Goal: Find specific page/section: Find specific page/section

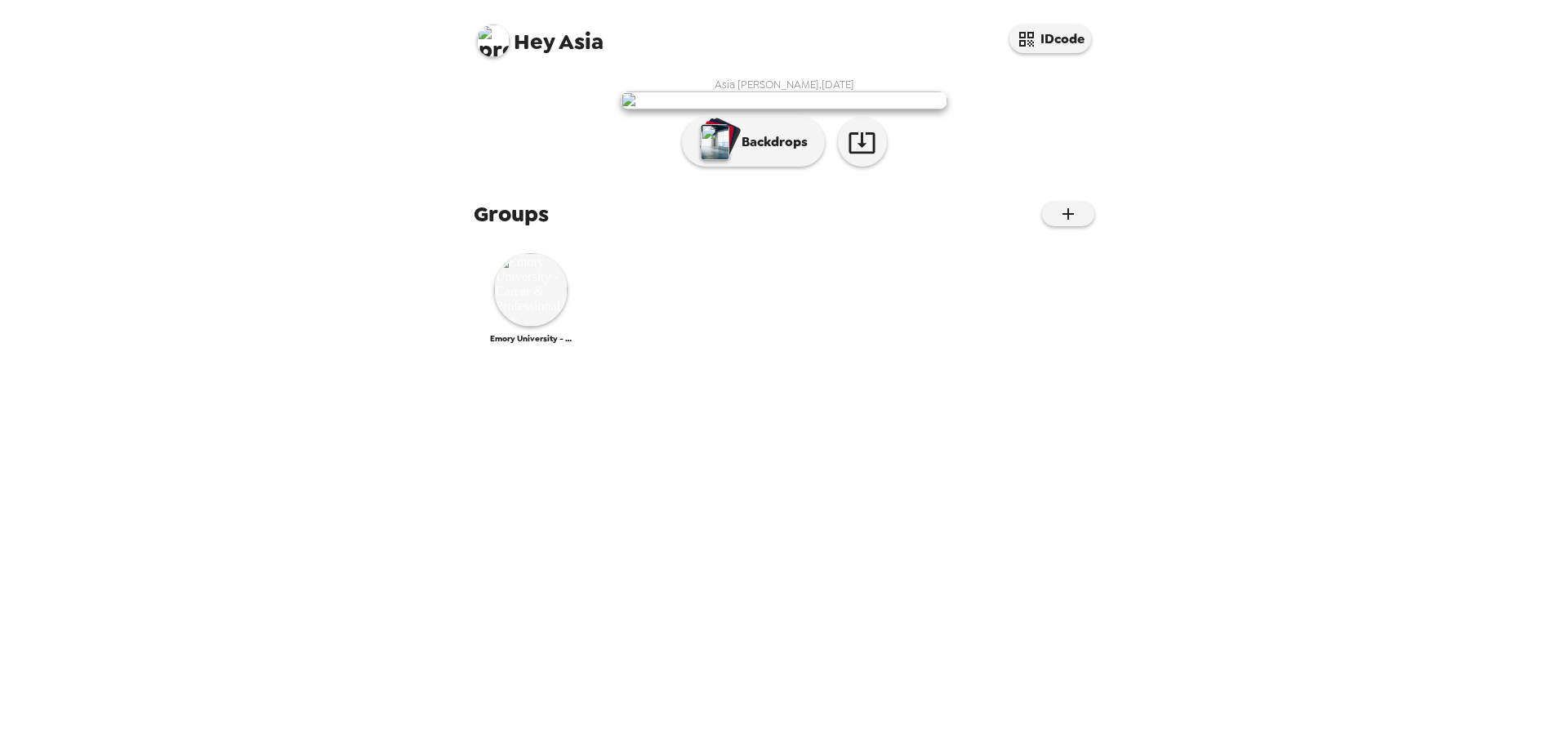
click at [483, 39] on img at bounding box center [493, 40] width 32 height 32
click at [521, 114] on div "Get help" at bounding box center [558, 108] width 138 height 16
click at [1058, 224] on icon "button" at bounding box center [1068, 214] width 20 height 20
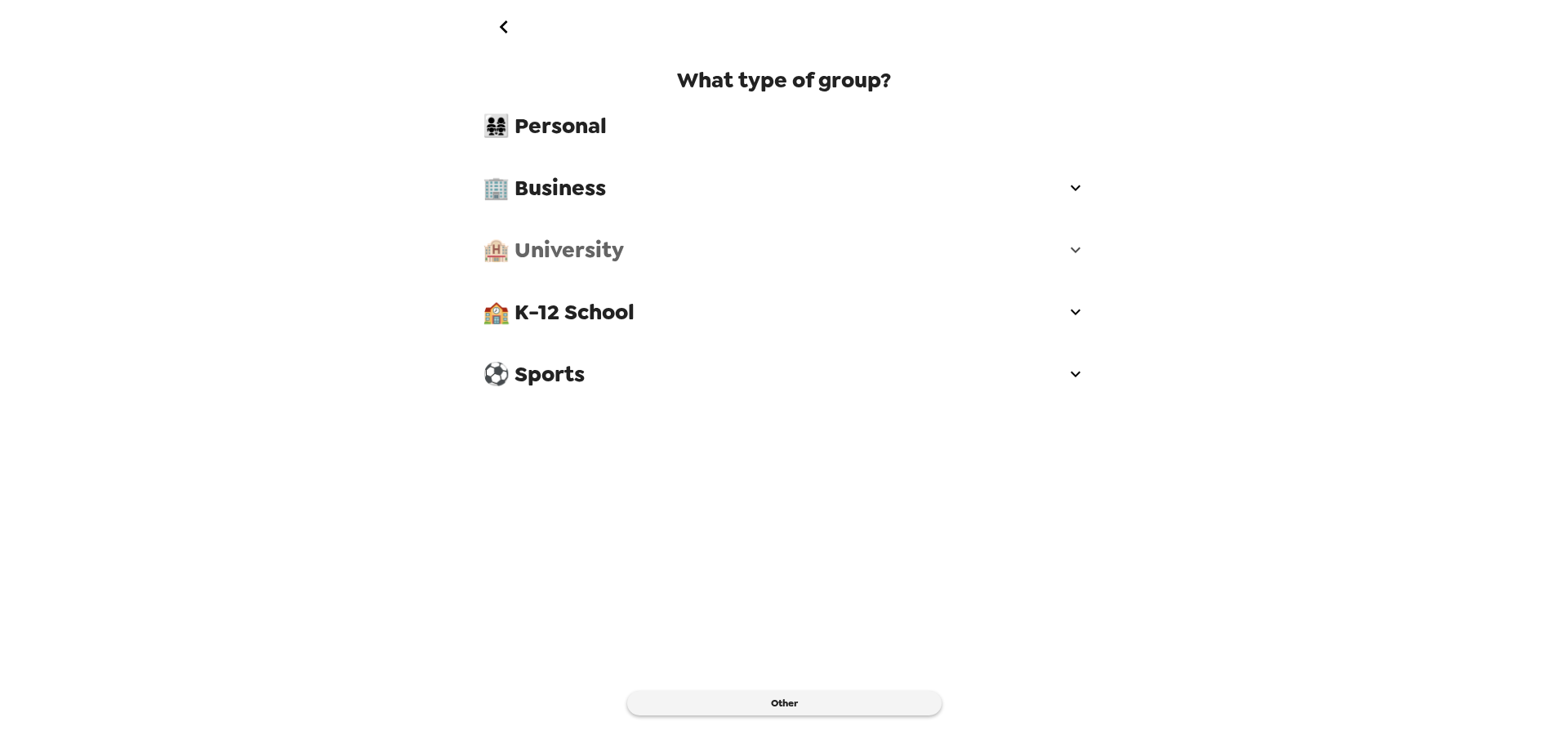
click at [540, 255] on span "🏨 University" at bounding box center [774, 250] width 583 height 30
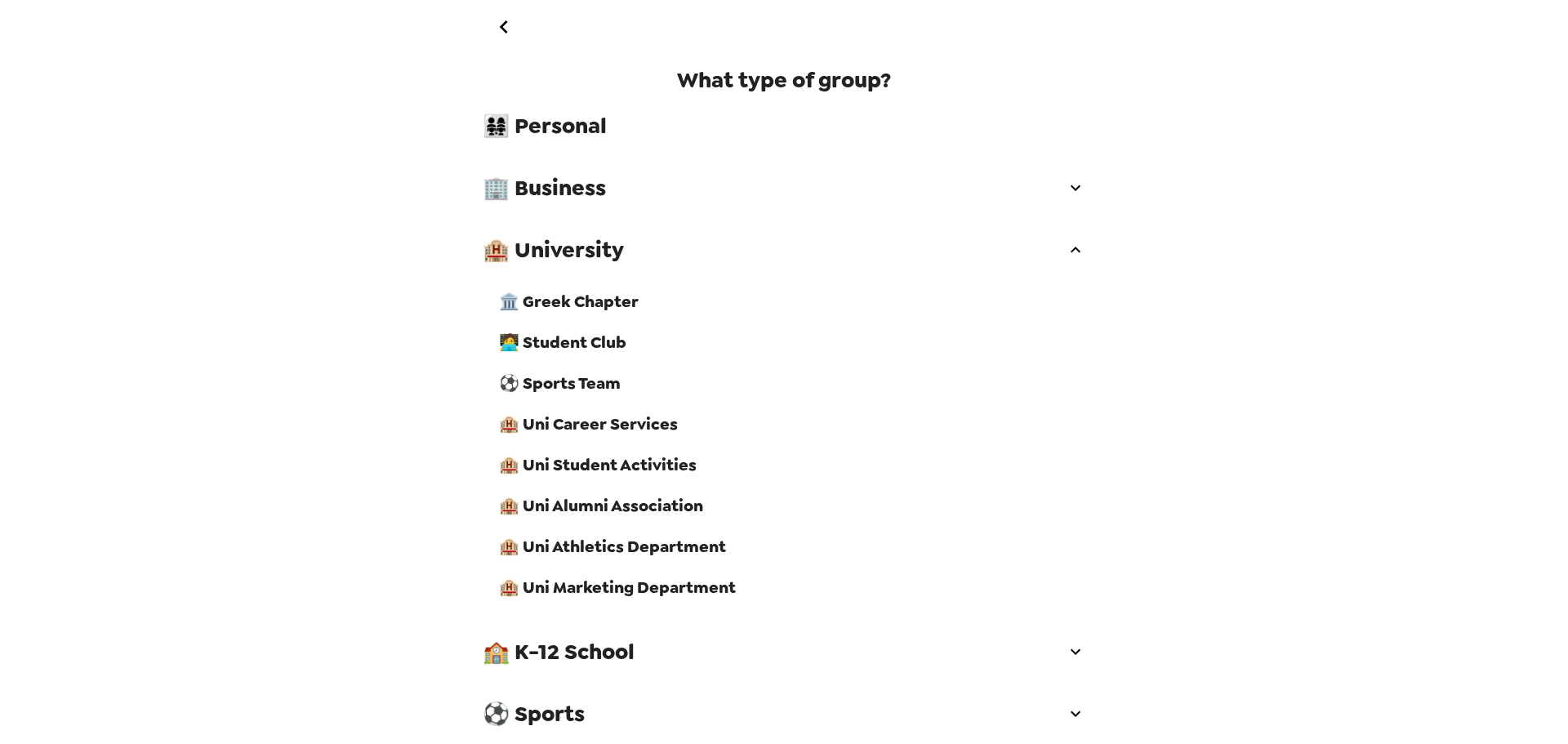
click at [586, 426] on span "🏨 Uni Career Services" at bounding box center [792, 425] width 586 height 22
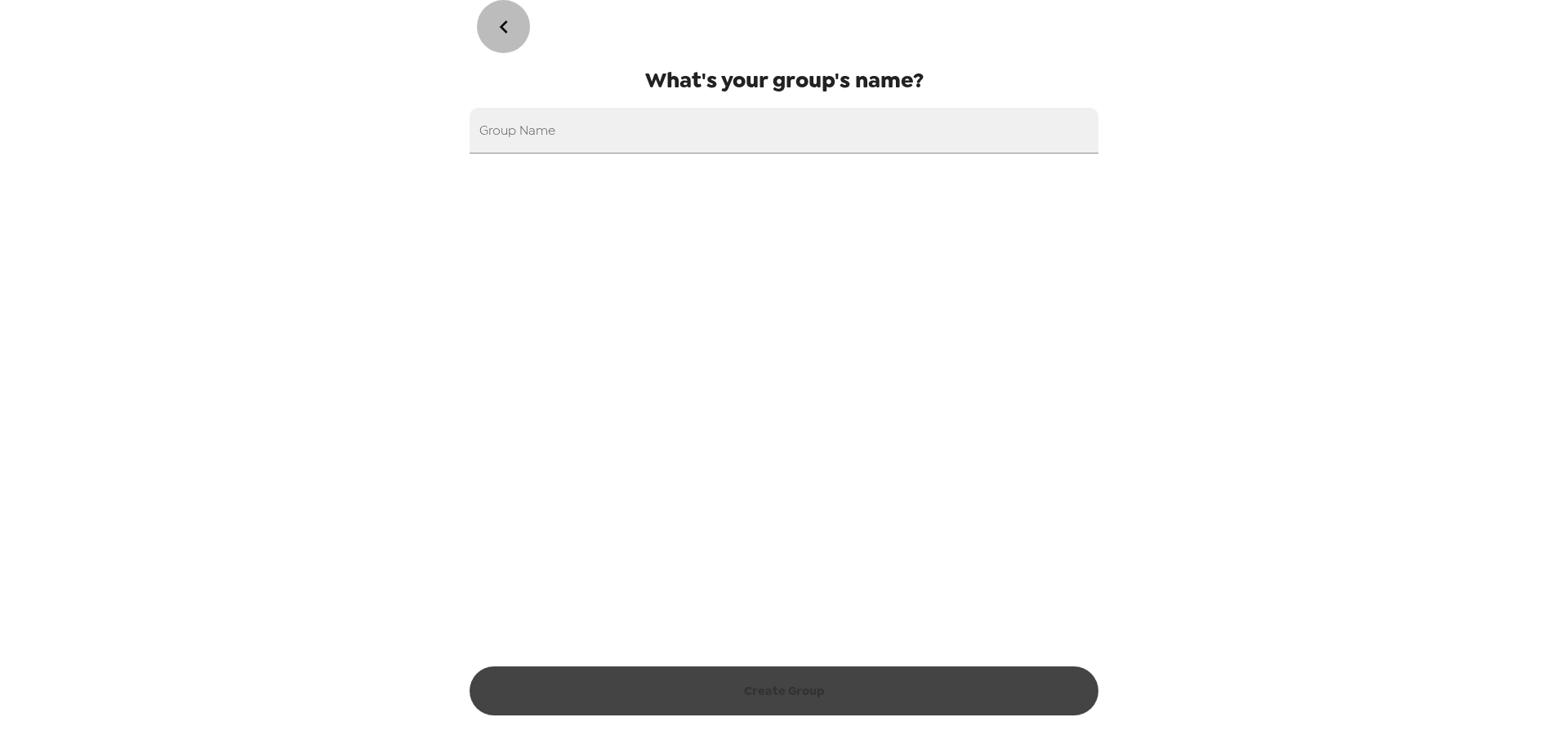
click at [509, 28] on icon "go back" at bounding box center [503, 26] width 26 height 26
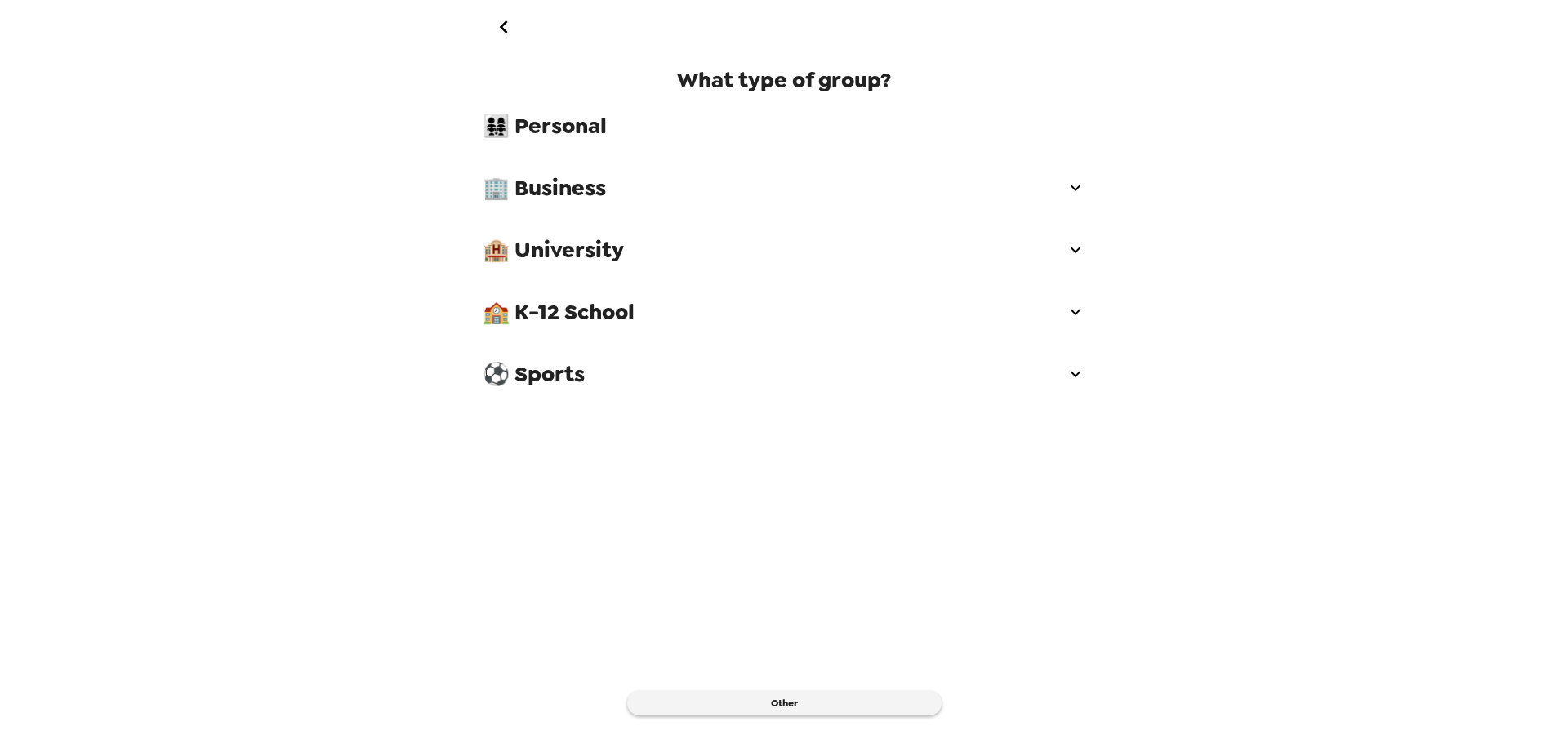
click at [509, 28] on icon "go back" at bounding box center [503, 26] width 26 height 26
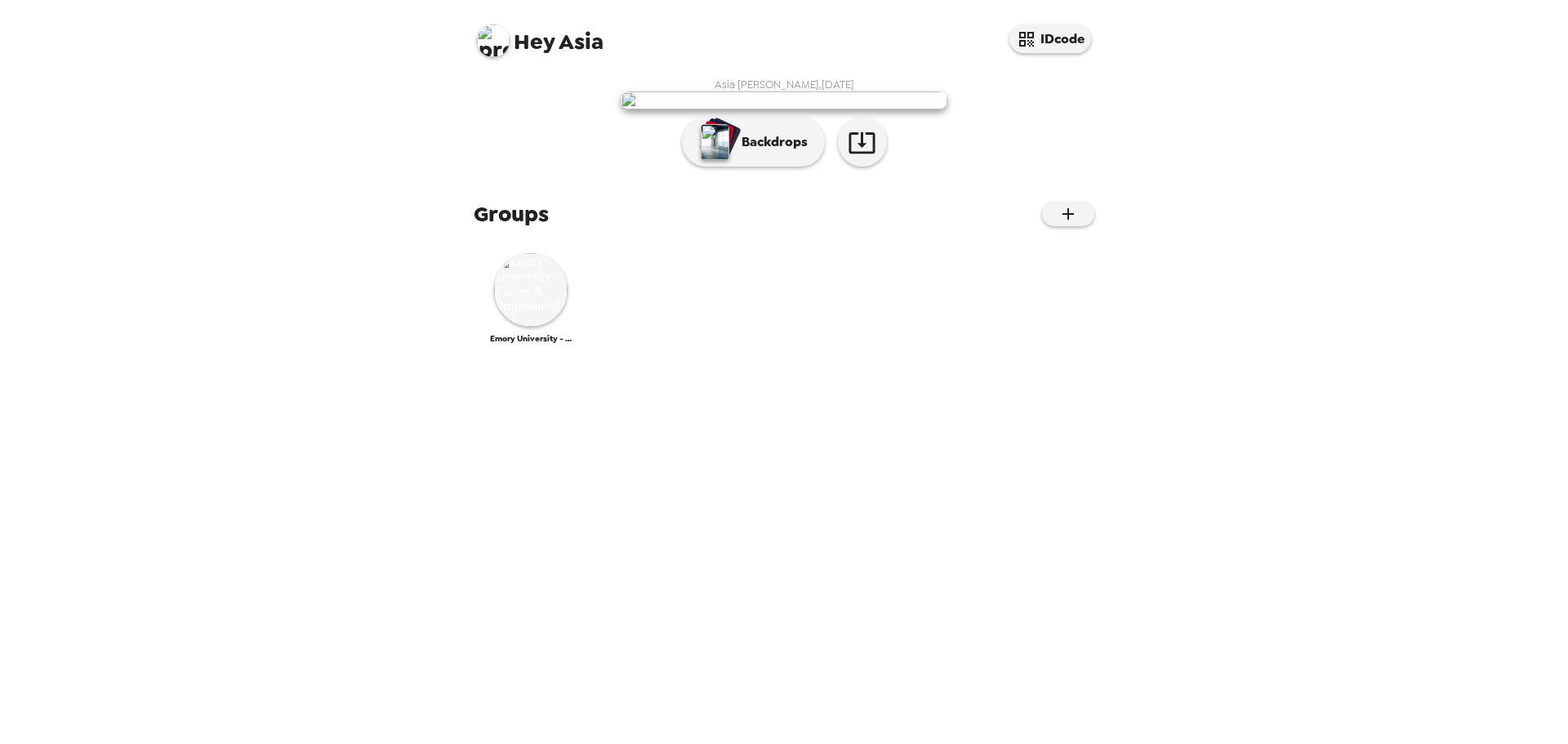
scroll to position [77, 0]
click at [503, 327] on img at bounding box center [530, 291] width 74 height 74
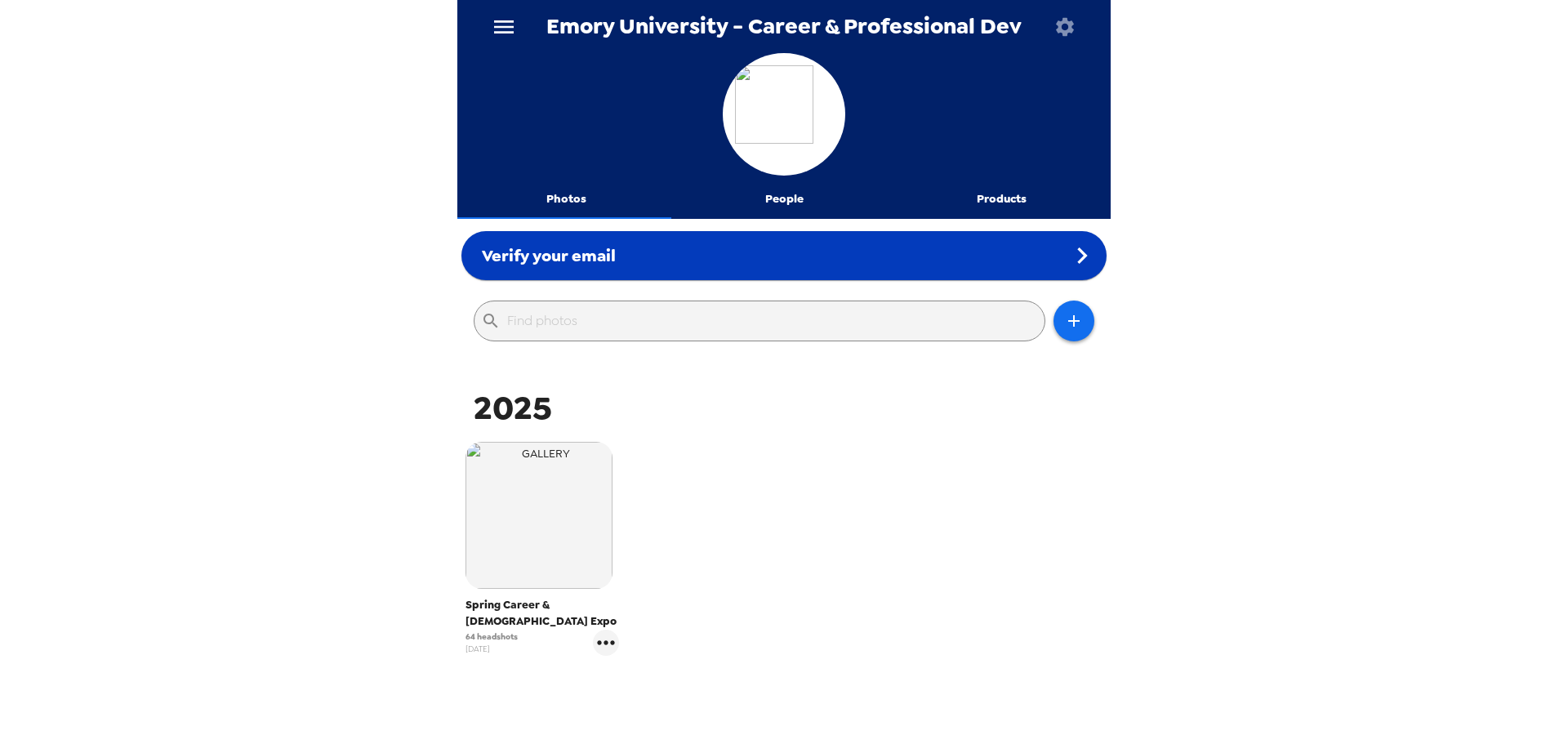
click at [952, 245] on div "Verify your email" at bounding box center [783, 255] width 645 height 49
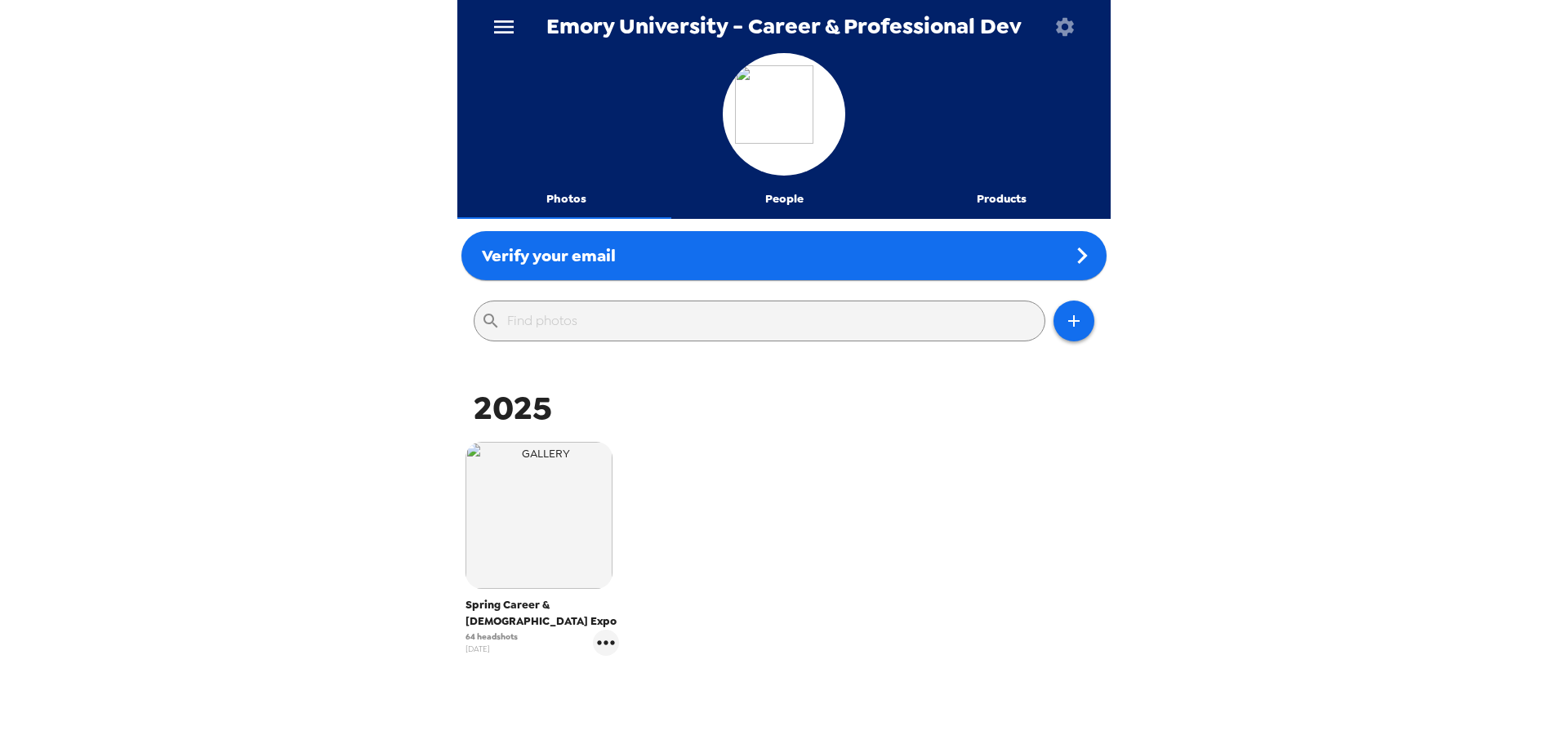
click at [511, 26] on icon "menu" at bounding box center [503, 27] width 20 height 13
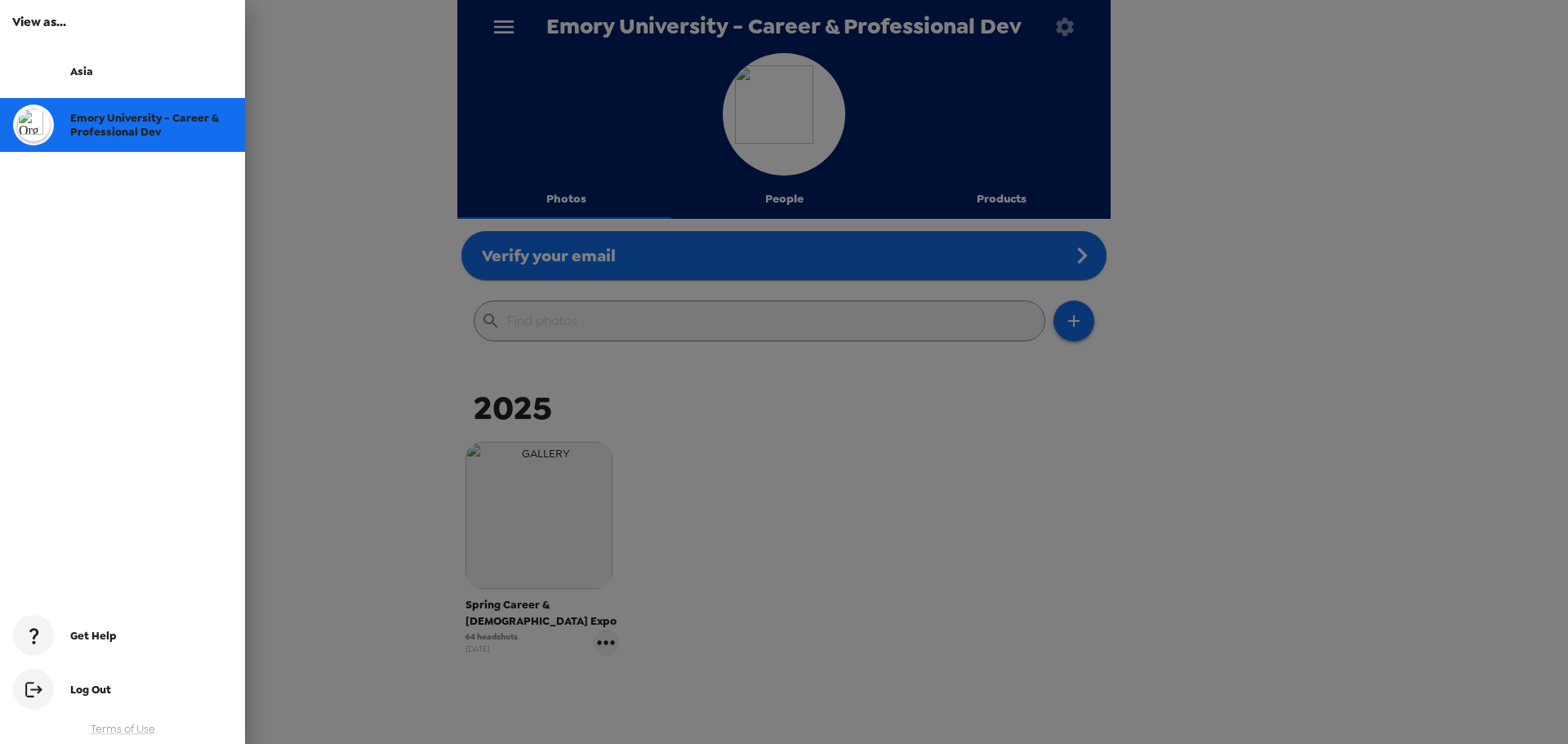
click at [1274, 166] on div at bounding box center [784, 372] width 1568 height 744
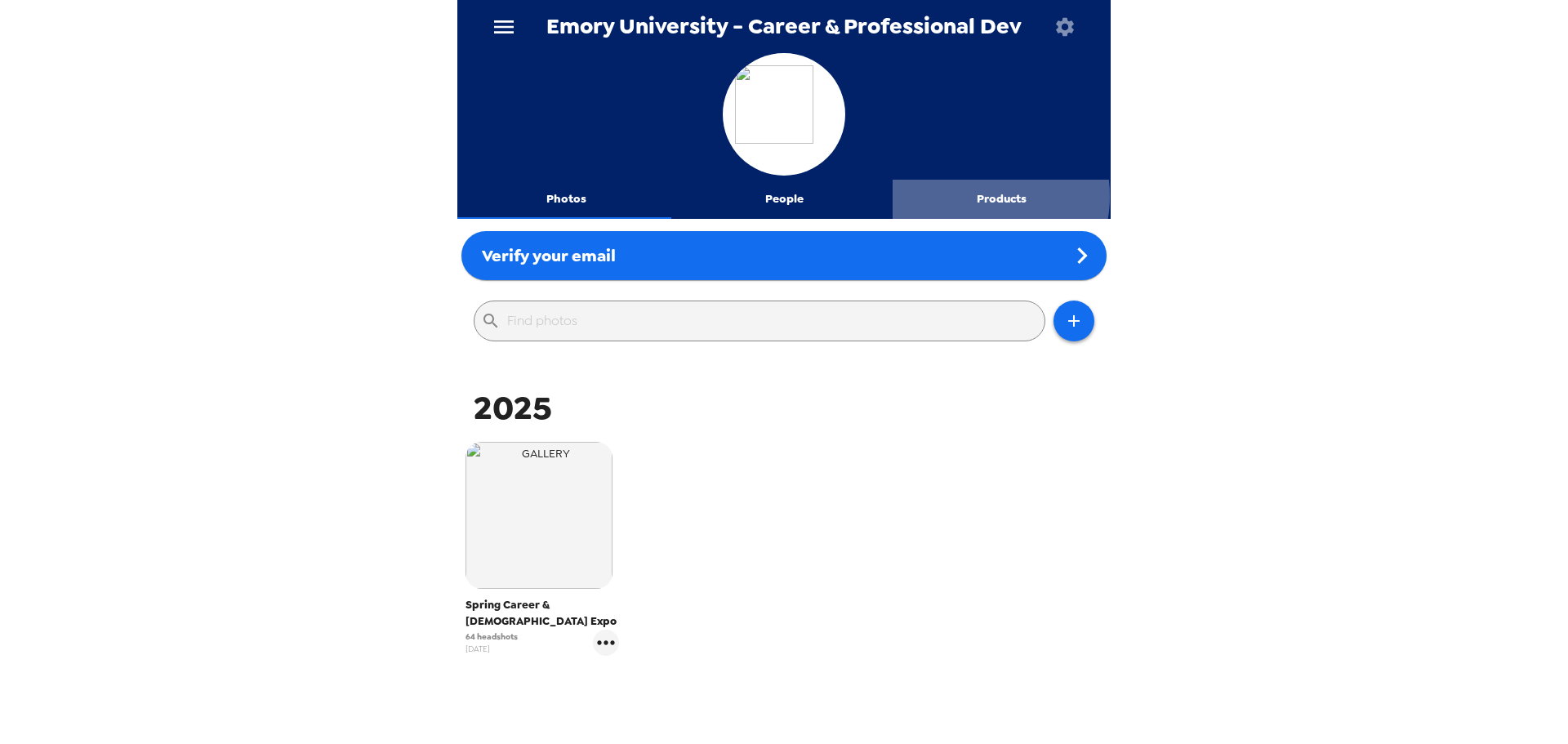
click at [959, 196] on button "Products" at bounding box center [1002, 200] width 218 height 40
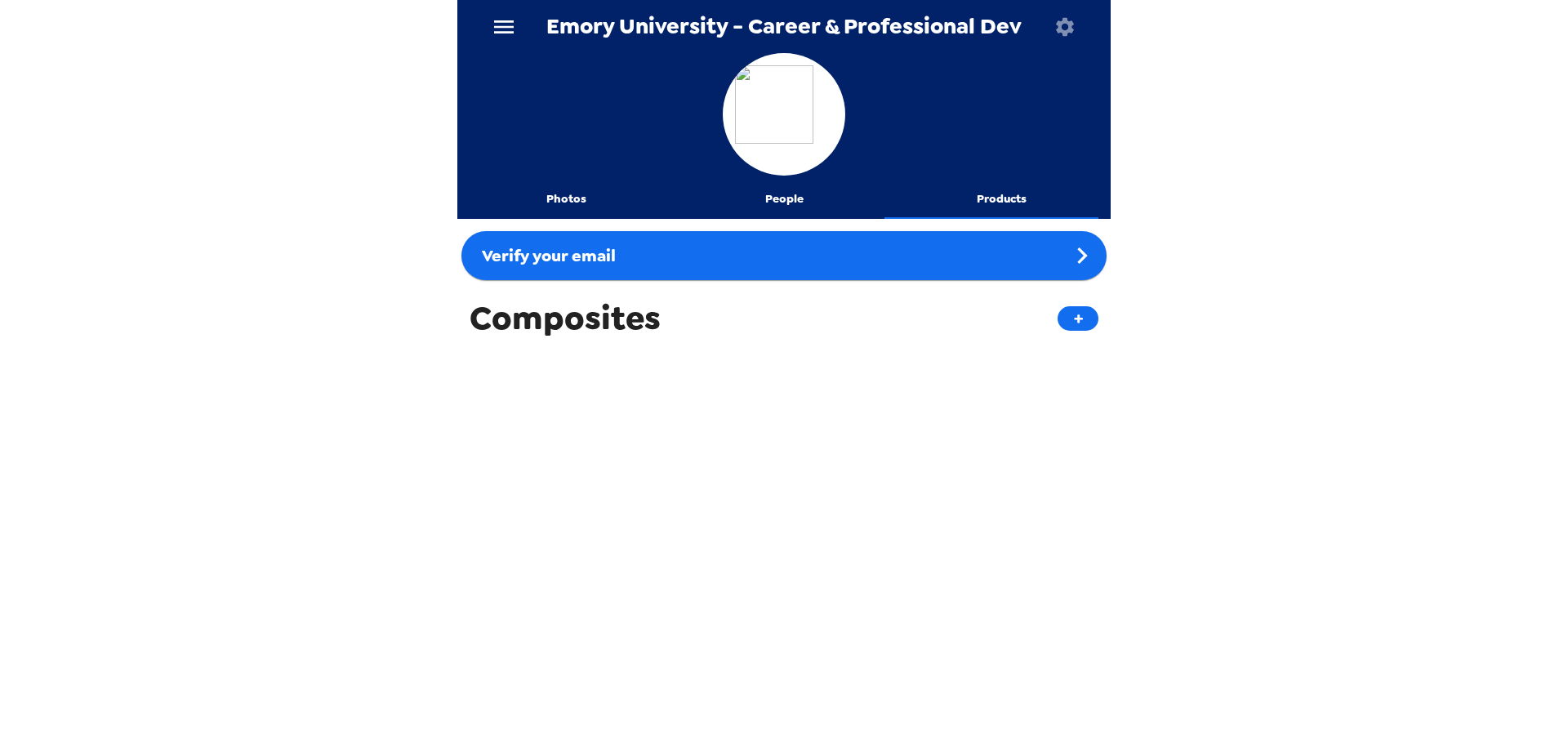
click at [792, 198] on button "People" at bounding box center [784, 200] width 218 height 40
